Goal: Task Accomplishment & Management: Manage account settings

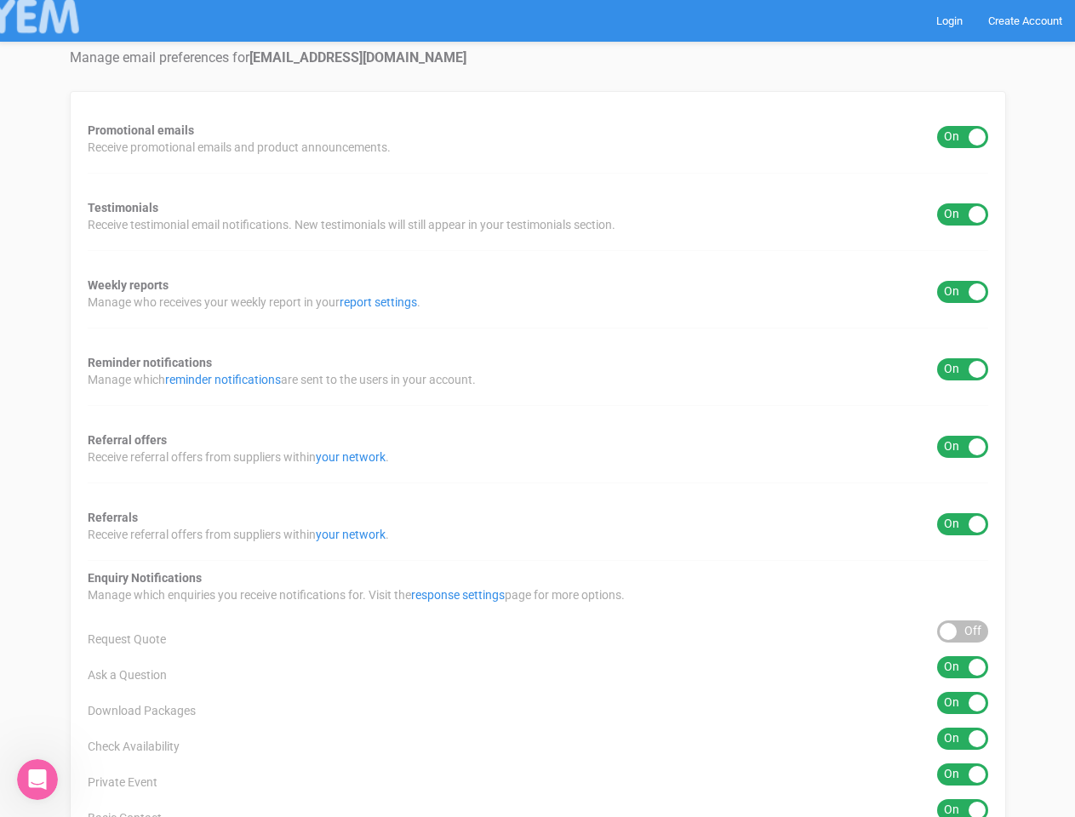
click at [537, 408] on div "Promotional emails ON OFF Receive promotional emails and product announcements.…" at bounding box center [538, 632] width 936 height 1083
click at [962, 137] on div "ON OFF" at bounding box center [962, 137] width 51 height 22
click at [962, 214] on div "ON OFF" at bounding box center [962, 214] width 51 height 22
click at [962, 292] on div "ON OFF" at bounding box center [962, 292] width 51 height 22
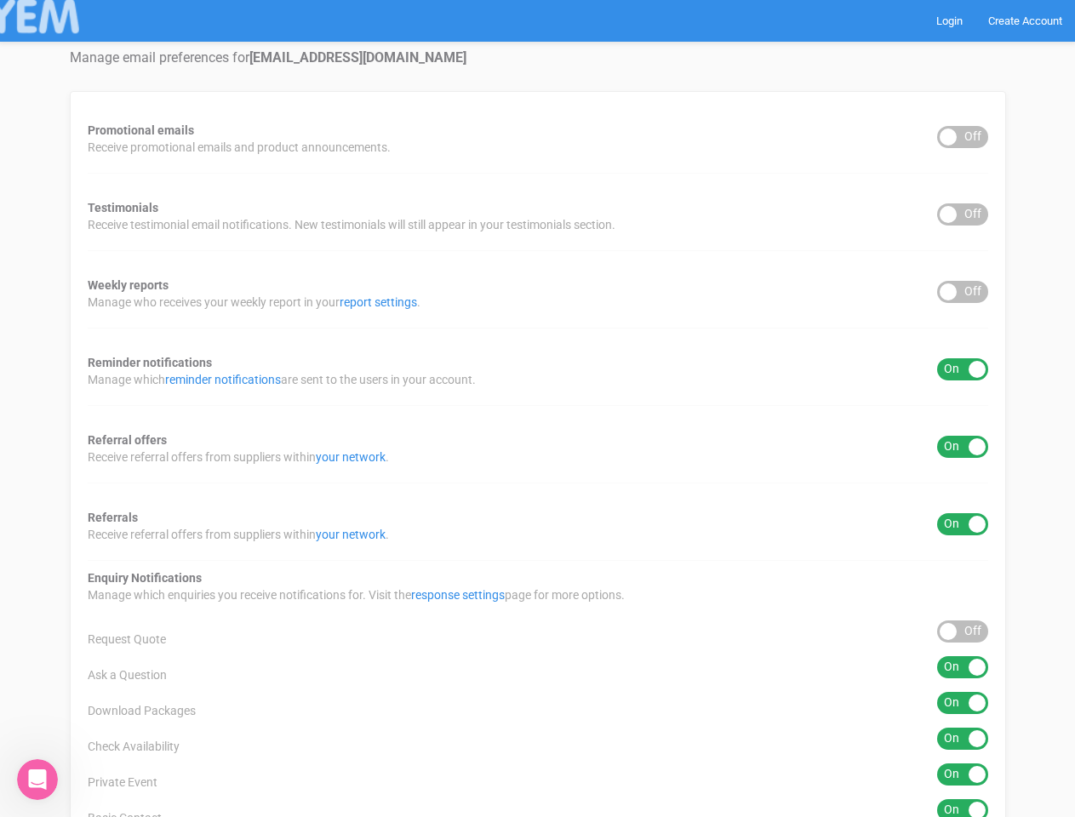
click at [962, 369] on div "ON OFF" at bounding box center [962, 369] width 51 height 22
click at [962, 447] on div "ON OFF" at bounding box center [962, 447] width 51 height 22
click at [962, 524] on div "ON OFF" at bounding box center [962, 524] width 51 height 22
click at [962, 631] on div "ON OFF" at bounding box center [962, 631] width 51 height 22
click at [962, 667] on div "ON OFF" at bounding box center [962, 667] width 51 height 22
